Goal: Task Accomplishment & Management: Use online tool/utility

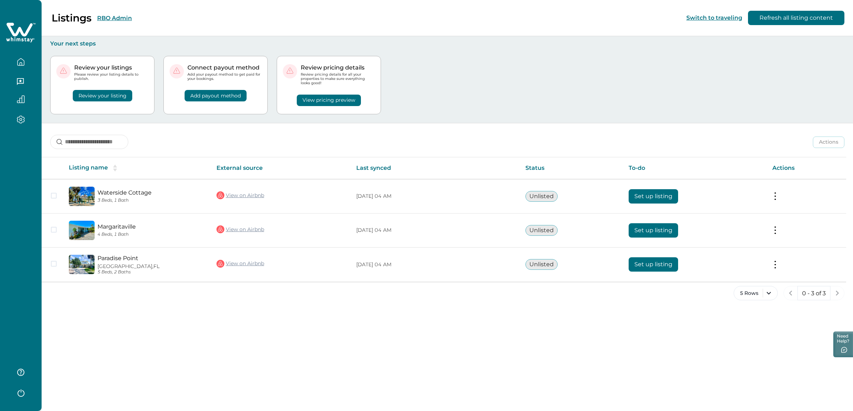
click at [824, 19] on button "Refresh all listing content" at bounding box center [796, 18] width 96 height 14
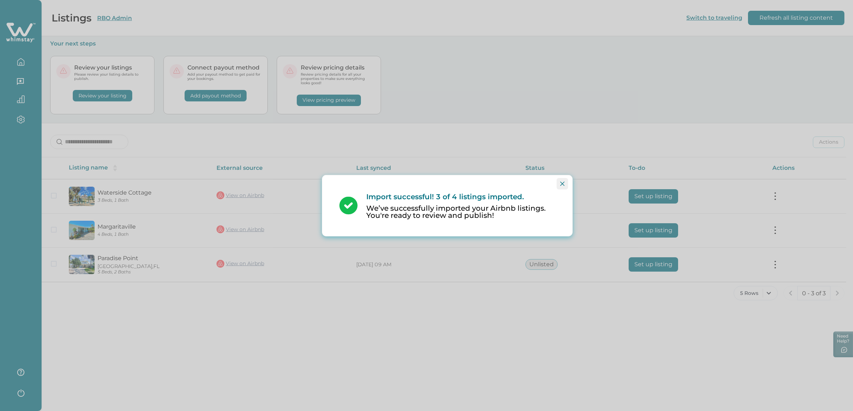
click at [560, 181] on button "Close" at bounding box center [562, 183] width 11 height 11
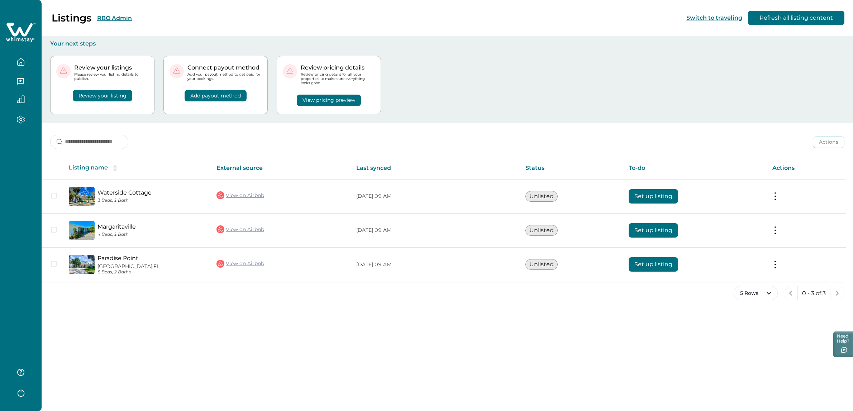
click at [24, 60] on icon "button" at bounding box center [21, 61] width 6 height 7
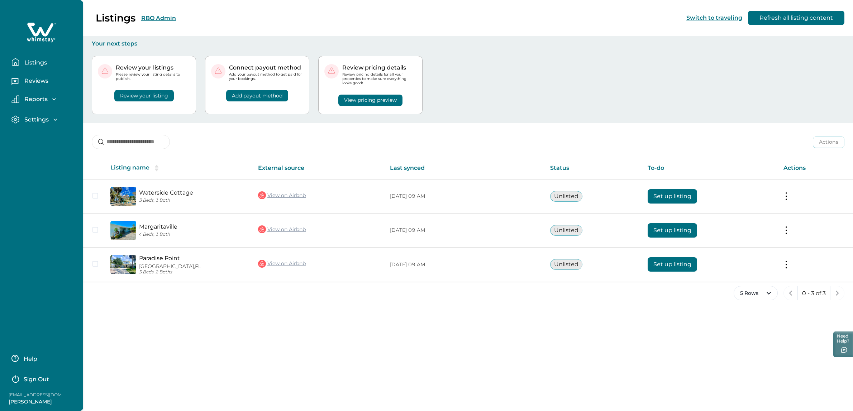
click at [29, 58] on button "Listings" at bounding box center [44, 62] width 66 height 14
click at [30, 65] on p "Listings" at bounding box center [34, 62] width 25 height 7
click at [41, 35] on icon at bounding box center [41, 33] width 29 height 22
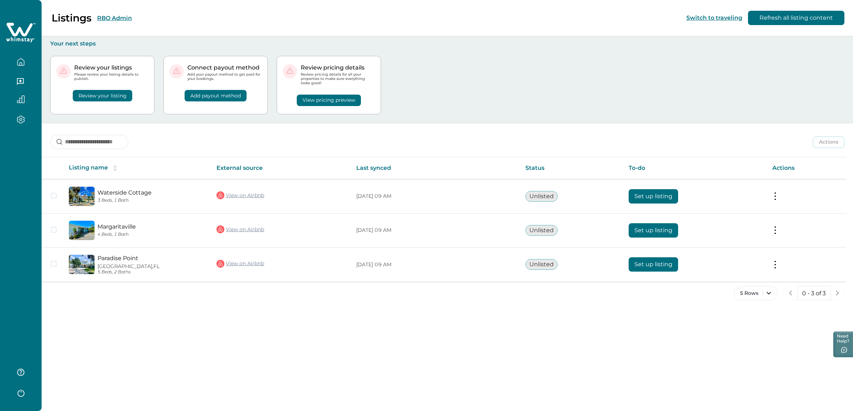
click at [117, 17] on button "RBO Admin" at bounding box center [114, 18] width 35 height 7
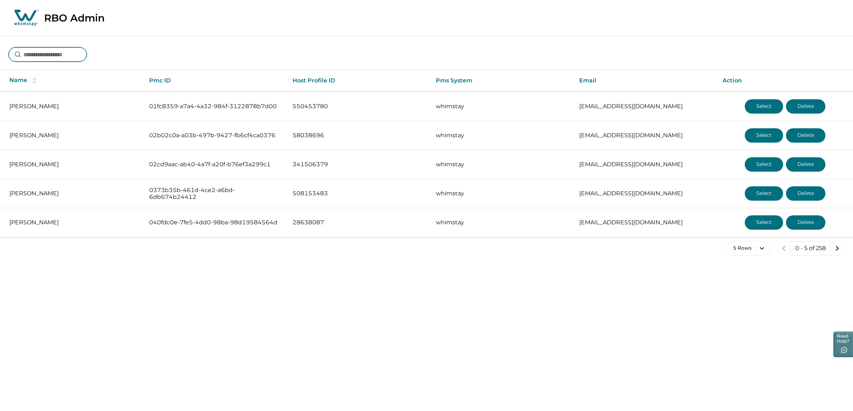
click at [62, 58] on input at bounding box center [48, 54] width 78 height 14
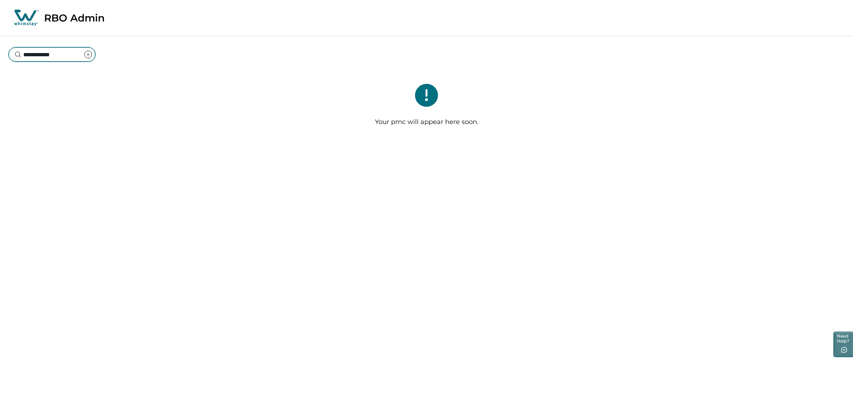
type input "**********"
click at [93, 53] on icon "clear input" at bounding box center [88, 54] width 9 height 9
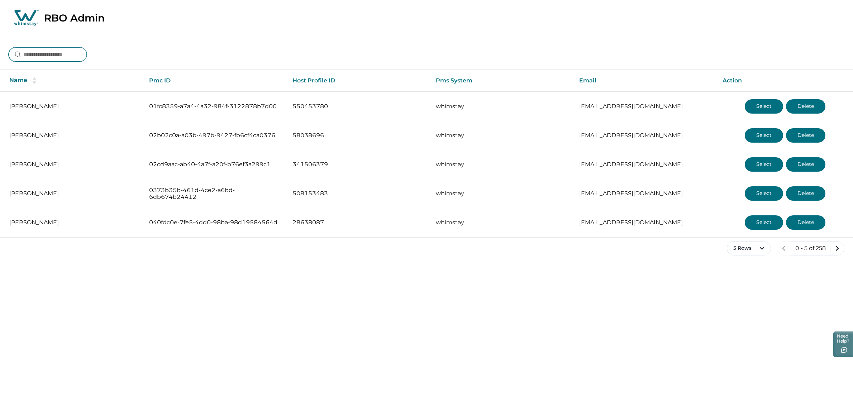
click at [40, 56] on input at bounding box center [48, 54] width 78 height 14
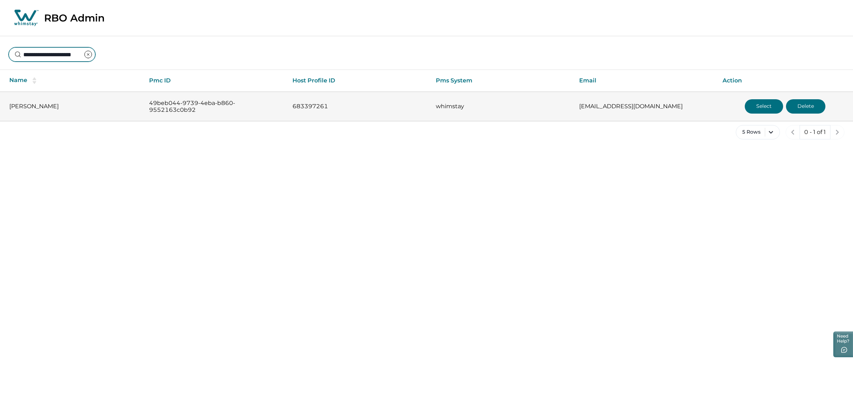
type input "**********"
click at [67, 105] on p "[PERSON_NAME]" at bounding box center [73, 106] width 128 height 7
click at [761, 100] on button "Select" at bounding box center [764, 106] width 38 height 14
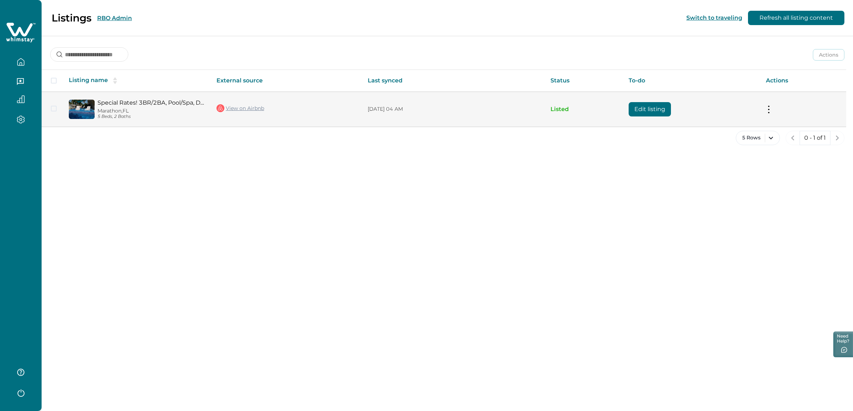
click at [242, 107] on link "View on Airbnb" at bounding box center [241, 108] width 48 height 9
click at [119, 107] on div "Special Rates! 3BR/2BA, Pool/Spa, Dock, Oceanside! [GEOGRAPHIC_DATA], [GEOGRAPH…" at bounding box center [150, 109] width 110 height 20
click at [99, 105] on link "Special Rates! 3BR/2BA, Pool/Spa, Dock, Oceanside!" at bounding box center [152, 102] width 108 height 7
click at [99, 106] on div "Special Rates! 3BR/2BA, Pool/Spa, Dock, Oceanside! [GEOGRAPHIC_DATA], [GEOGRAPH…" at bounding box center [150, 109] width 110 height 20
click at [101, 104] on link "Special Rates! 3BR/2BA, Pool/Spa, Dock, Oceanside!" at bounding box center [152, 102] width 108 height 7
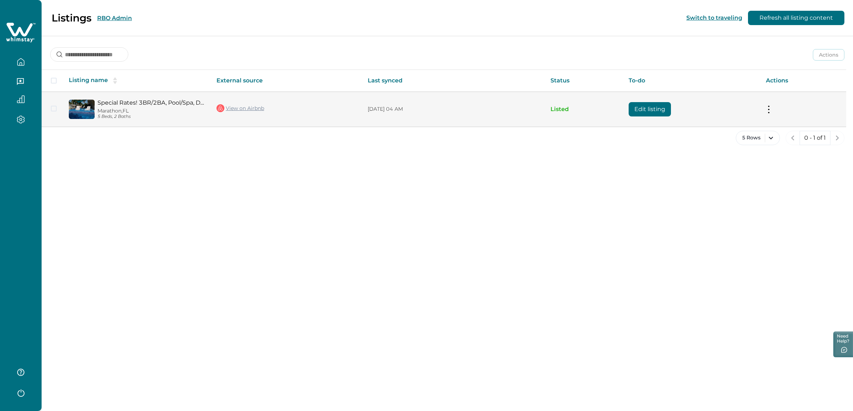
click at [771, 109] on button at bounding box center [769, 109] width 6 height 8
click at [712, 167] on button "View listing details" at bounding box center [727, 168] width 82 height 13
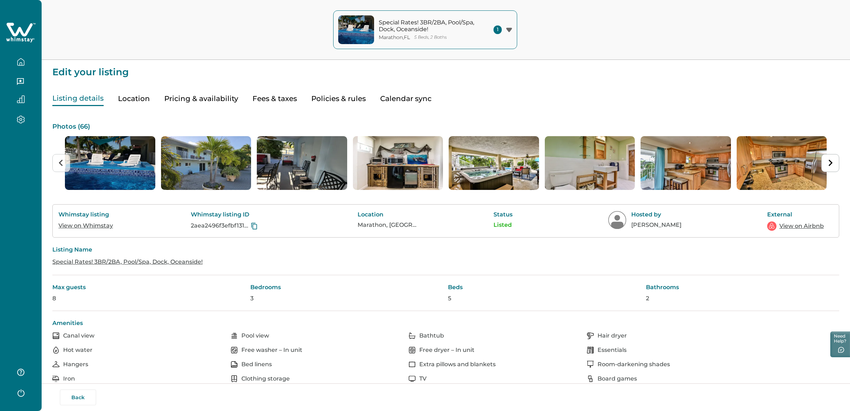
click at [808, 224] on link "View on Airbnb" at bounding box center [801, 226] width 44 height 9
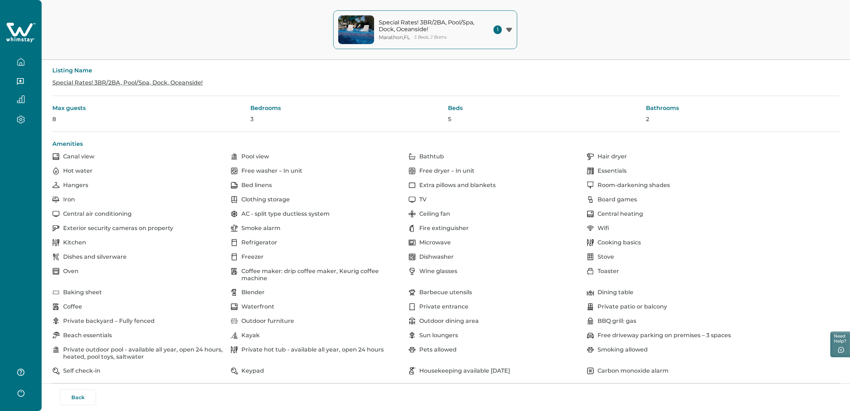
scroll to position [185, 0]
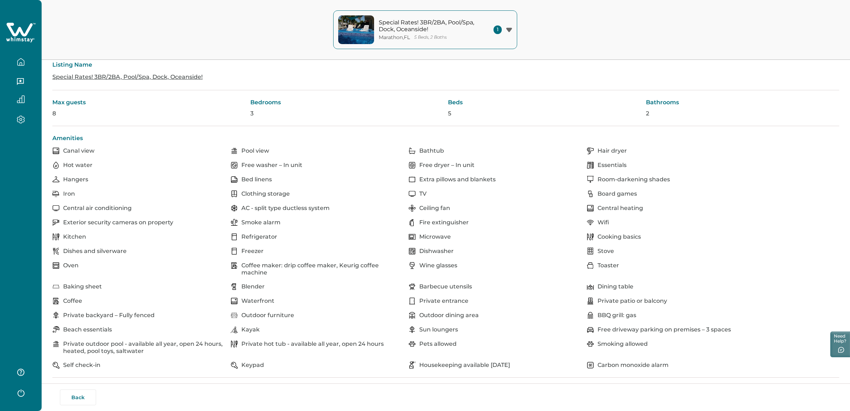
click at [67, 341] on p "Private outdoor pool - available all year, open 24 hours, heated, pool toys, sa…" at bounding box center [144, 348] width 163 height 14
click at [137, 341] on p "Private outdoor pool - available all year, open 24 hours, heated, pool toys, sa…" at bounding box center [144, 348] width 163 height 14
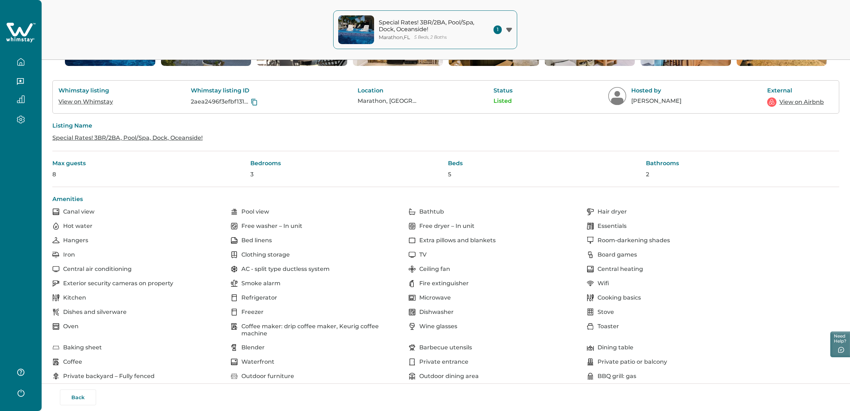
scroll to position [0, 0]
